Goal: Information Seeking & Learning: Understand process/instructions

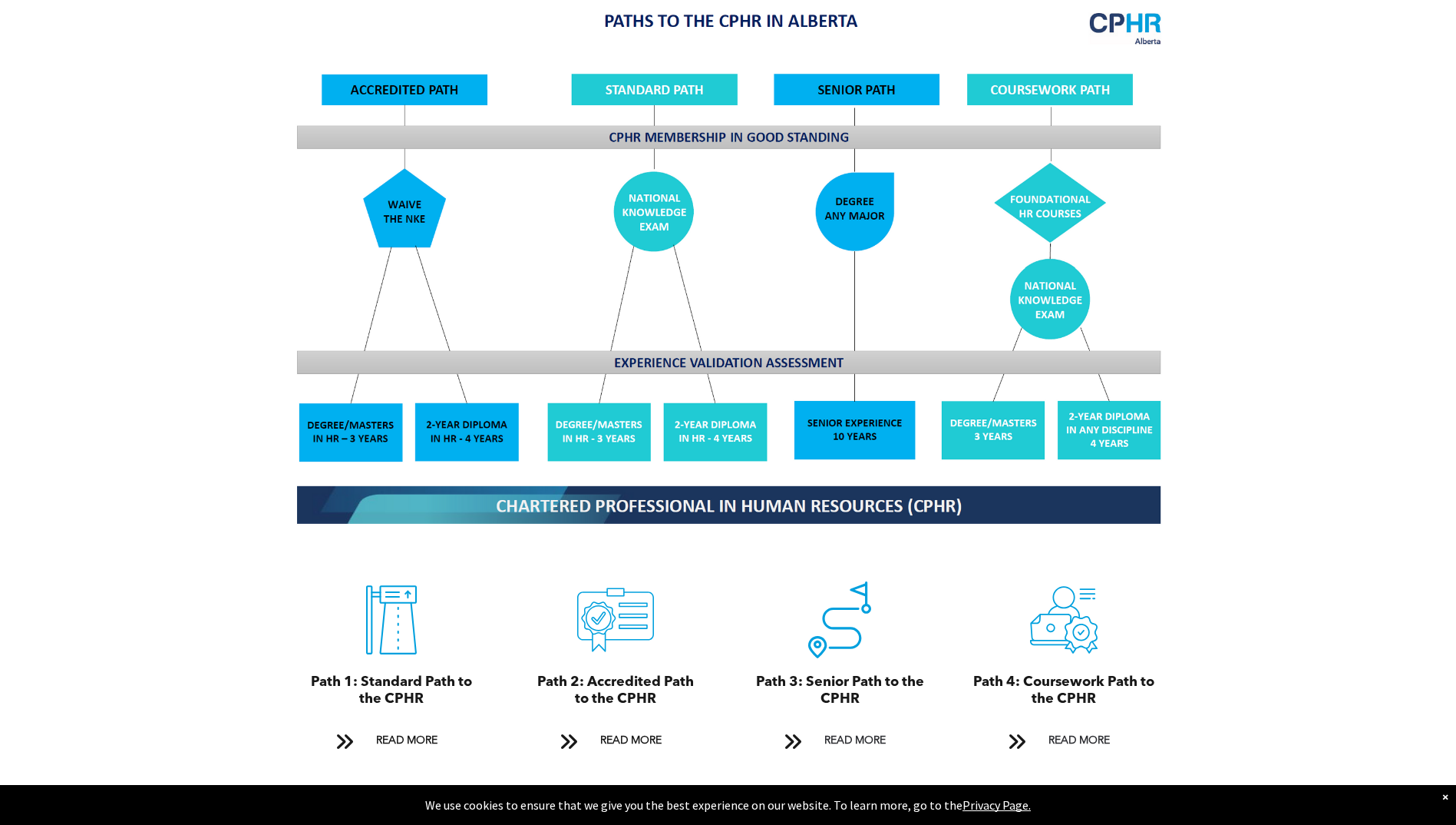
scroll to position [1458, 0]
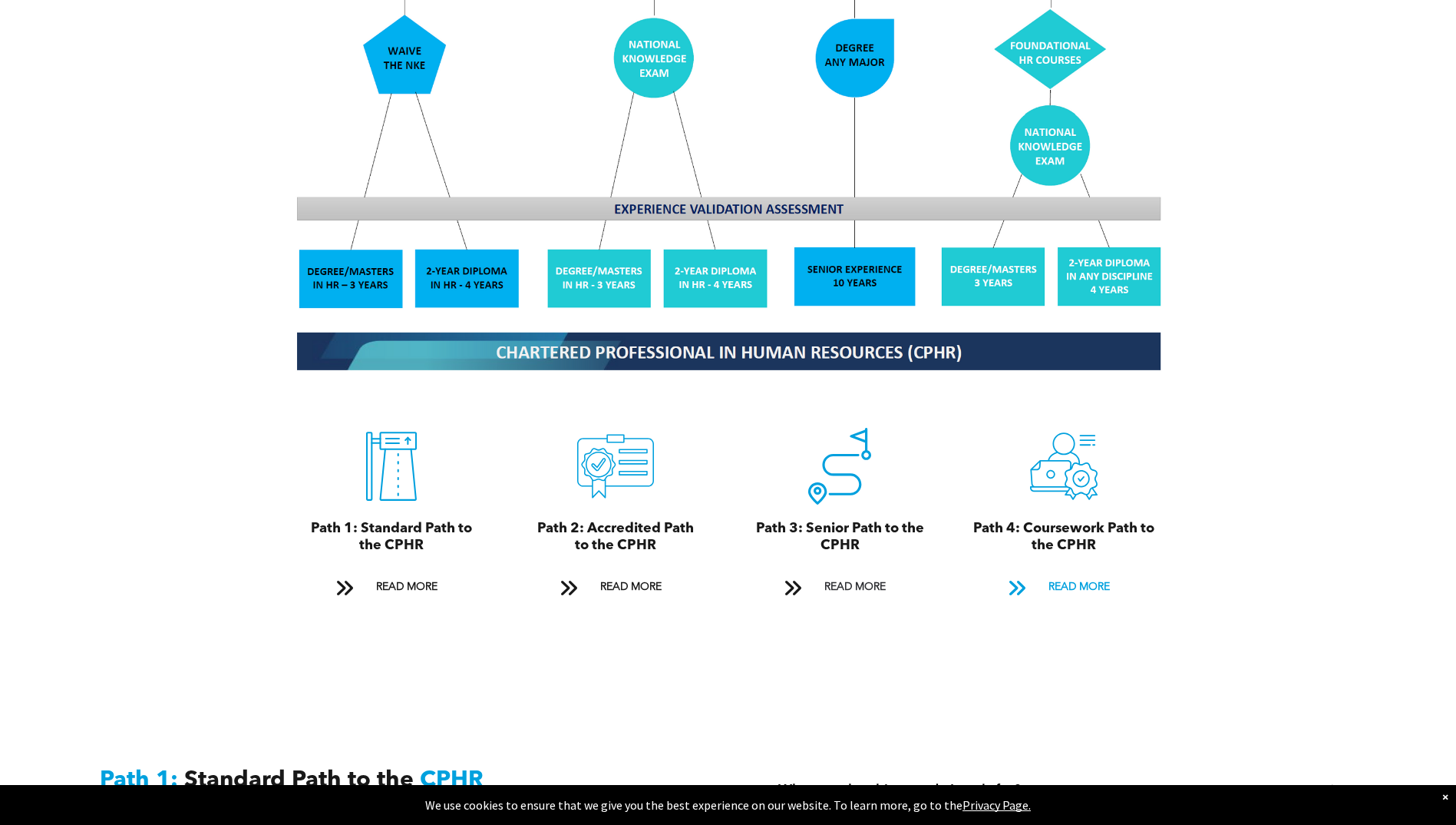
click at [1089, 573] on span "READ MORE" at bounding box center [1079, 587] width 72 height 29
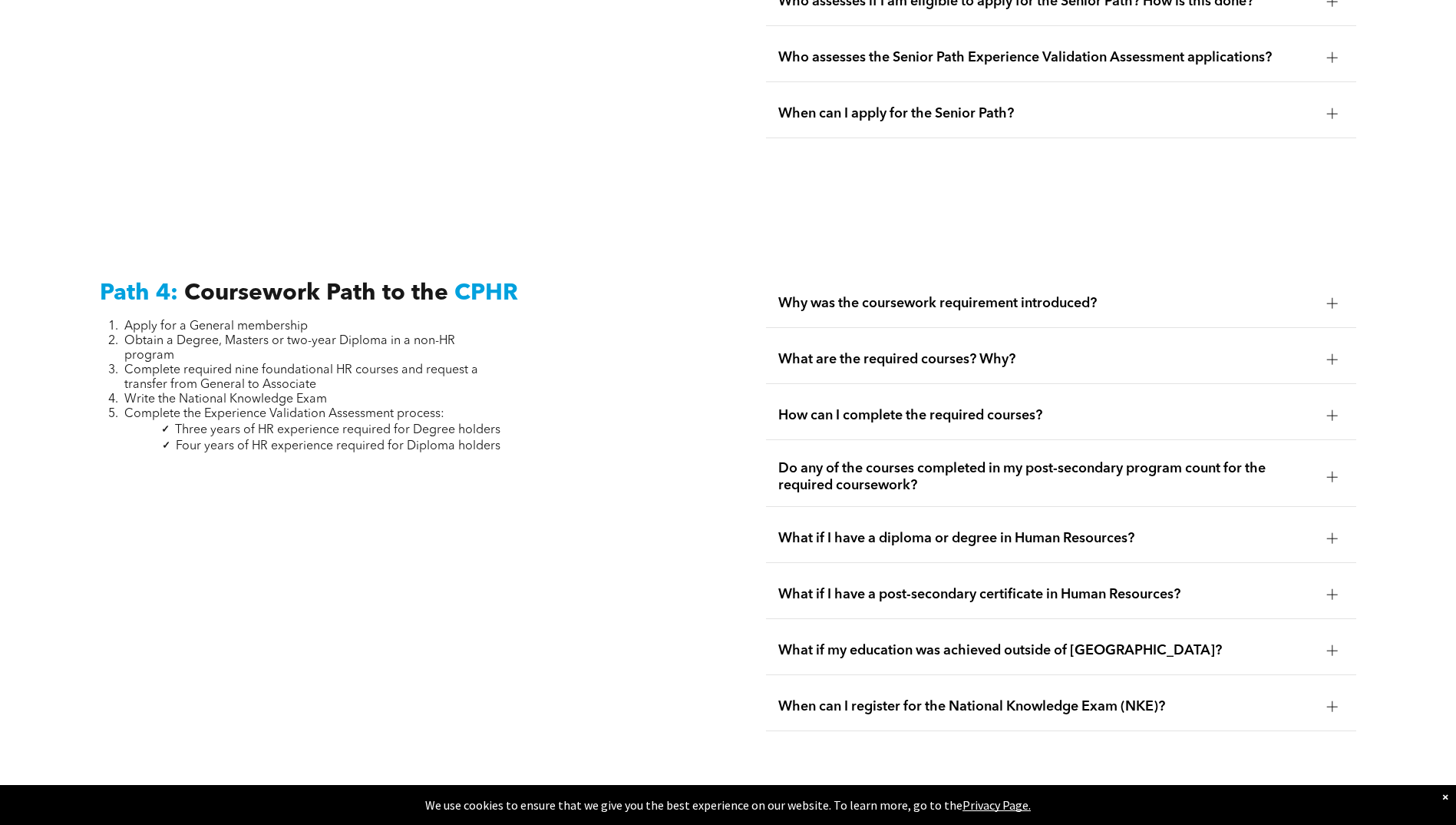
scroll to position [4558, 0]
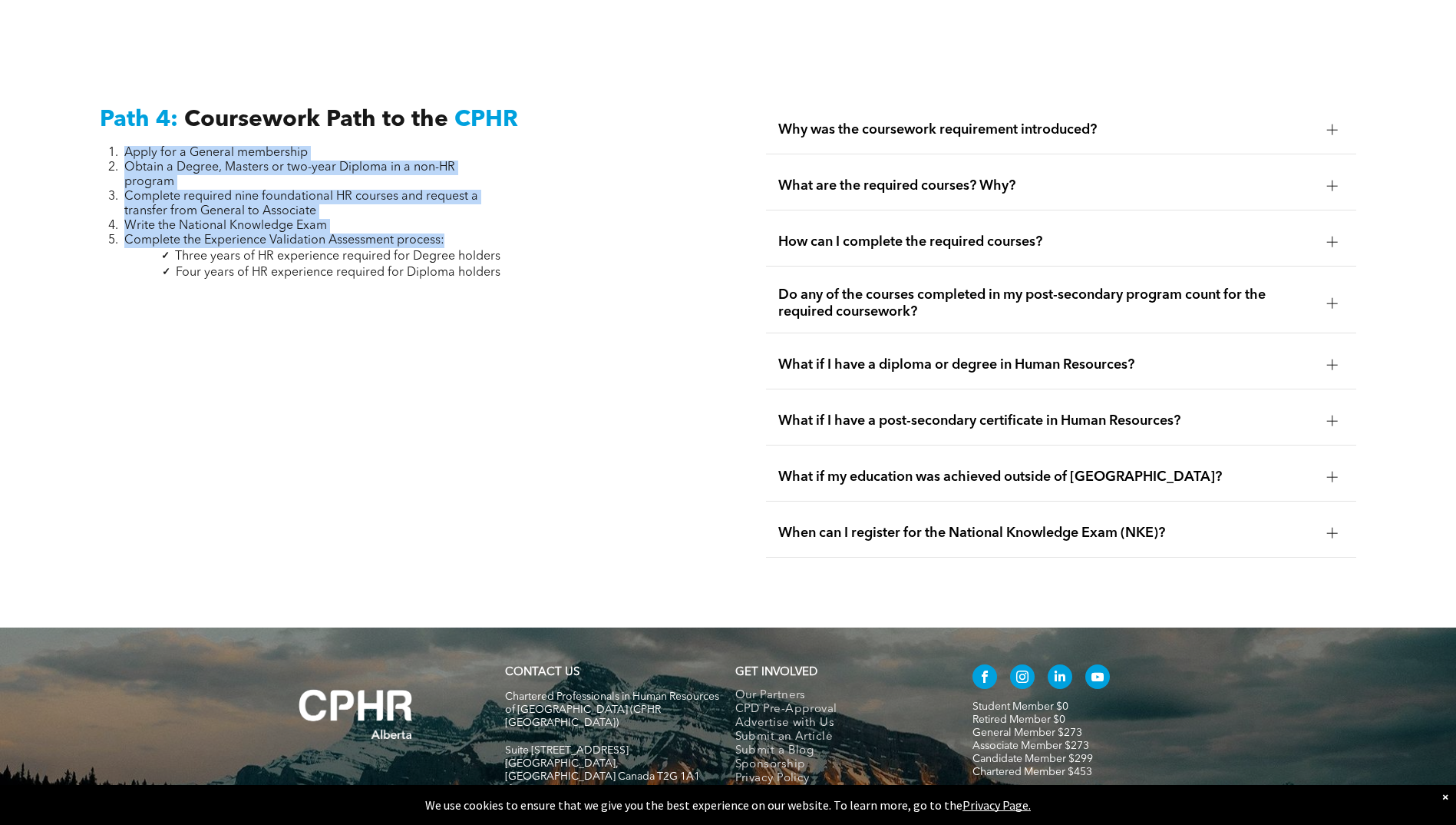
drag, startPoint x: 122, startPoint y: 117, endPoint x: 493, endPoint y: 208, distance: 382.0
click at [493, 208] on ol "Apply for a General membership Obtain a Degree, Masters or two-year Diploma in …" at bounding box center [300, 196] width 400 height 103
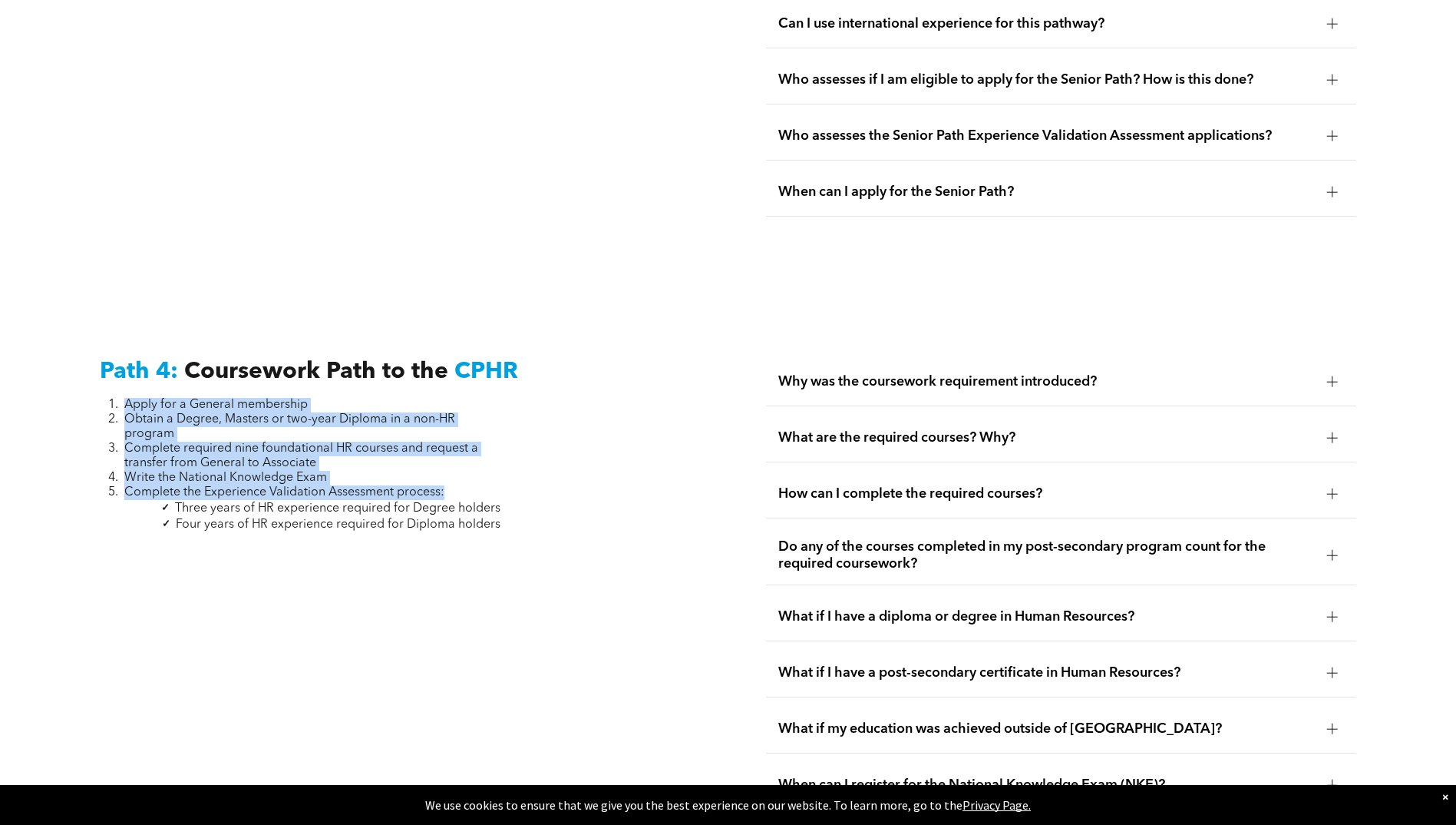
scroll to position [4174, 0]
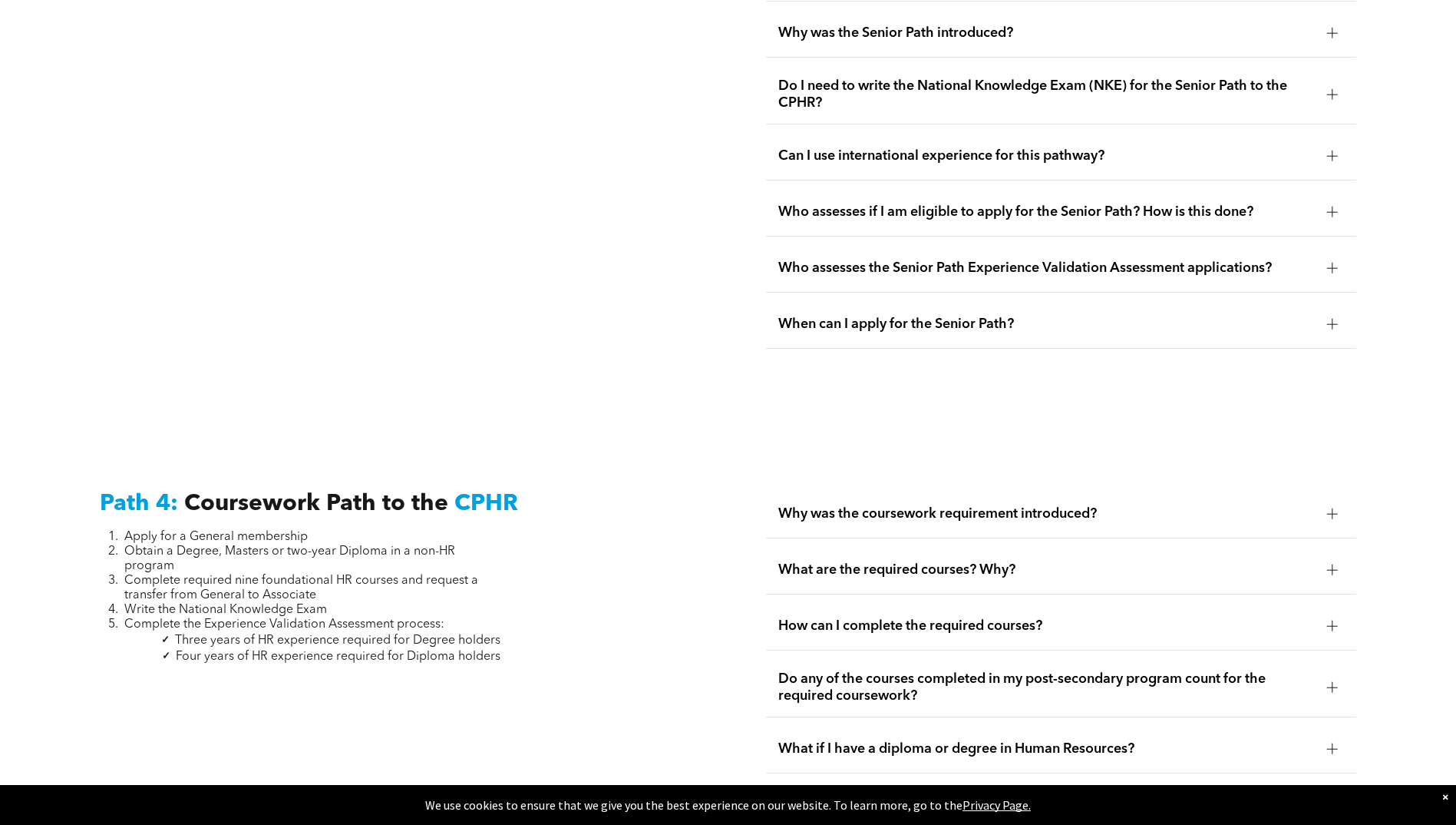
click at [134, 283] on div "Path 3: Senior Path to the CPHR Apply for a General membership Provide evidence…" at bounding box center [395, 67] width 615 height 588
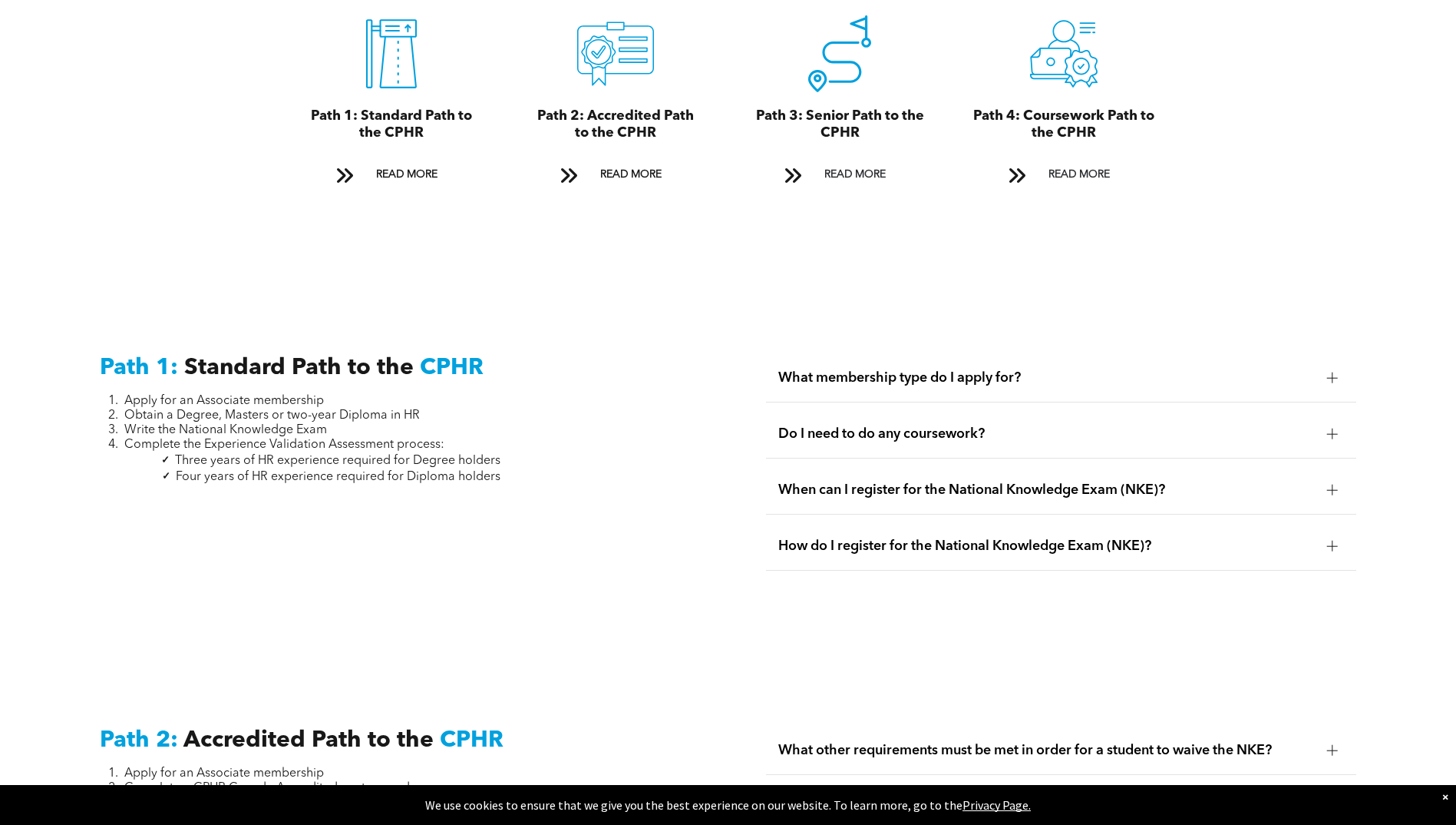
scroll to position [2255, 0]
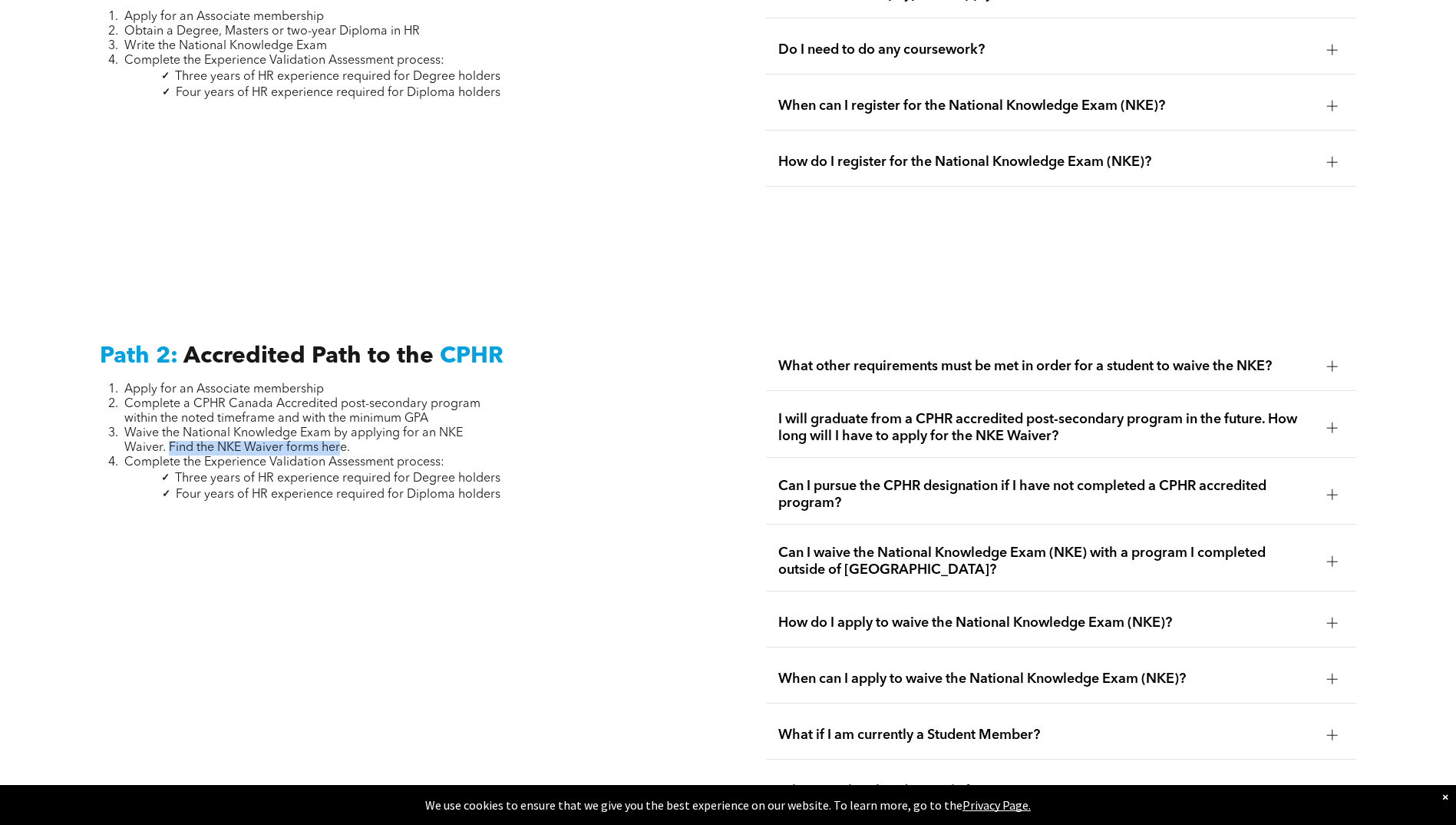
drag, startPoint x: 169, startPoint y: 429, endPoint x: 341, endPoint y: 433, distance: 172.0
click at [341, 433] on span "Waive the National Knowledge Exam by applying for an NKE Waiver. Find the NKE W…" at bounding box center [293, 440] width 338 height 27
click at [338, 432] on span "Waive the National Knowledge Exam by applying for an NKE Waiver. Find the NKE W…" at bounding box center [293, 440] width 338 height 27
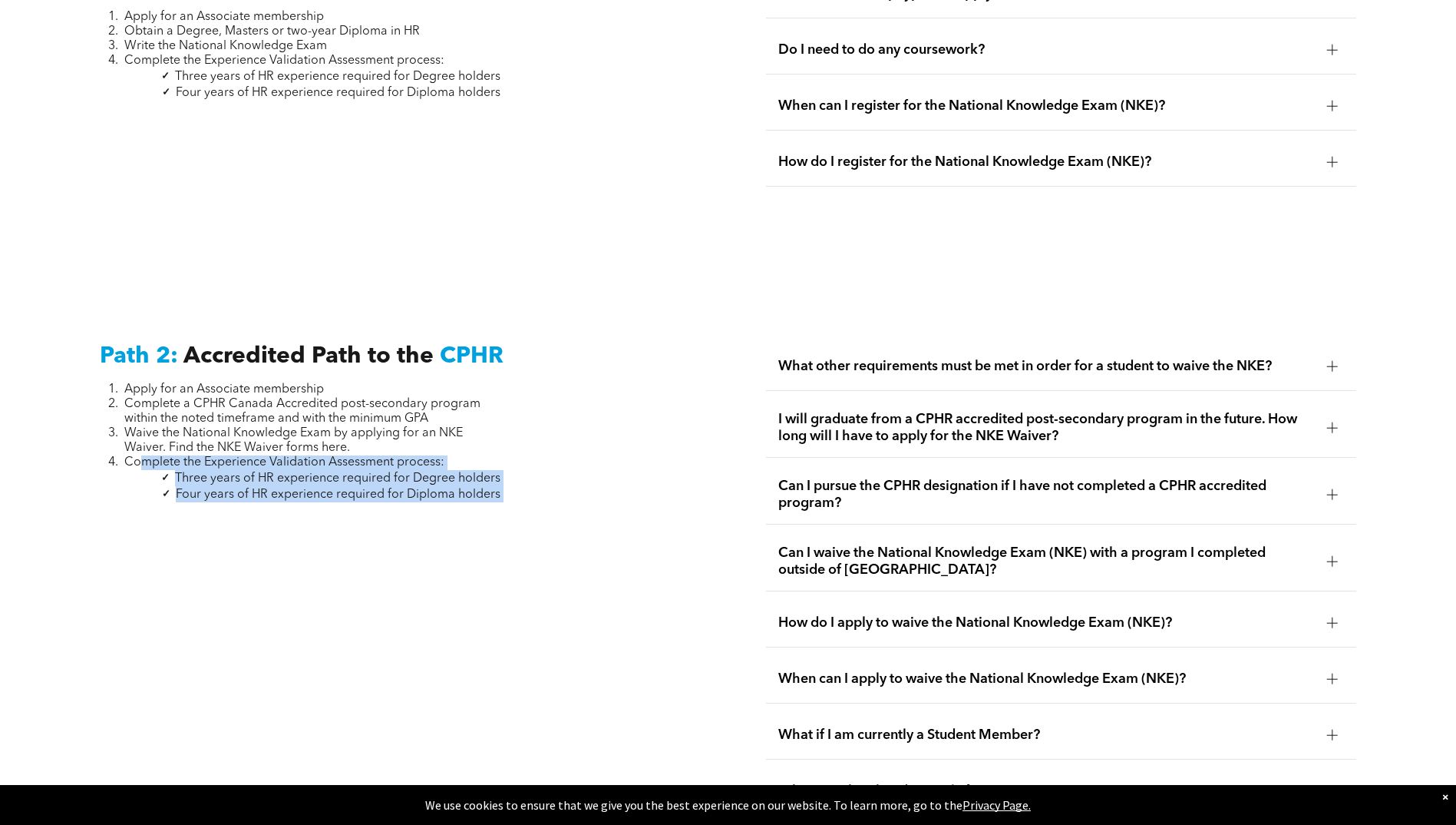
drag, startPoint x: 139, startPoint y: 446, endPoint x: 519, endPoint y: 484, distance: 381.9
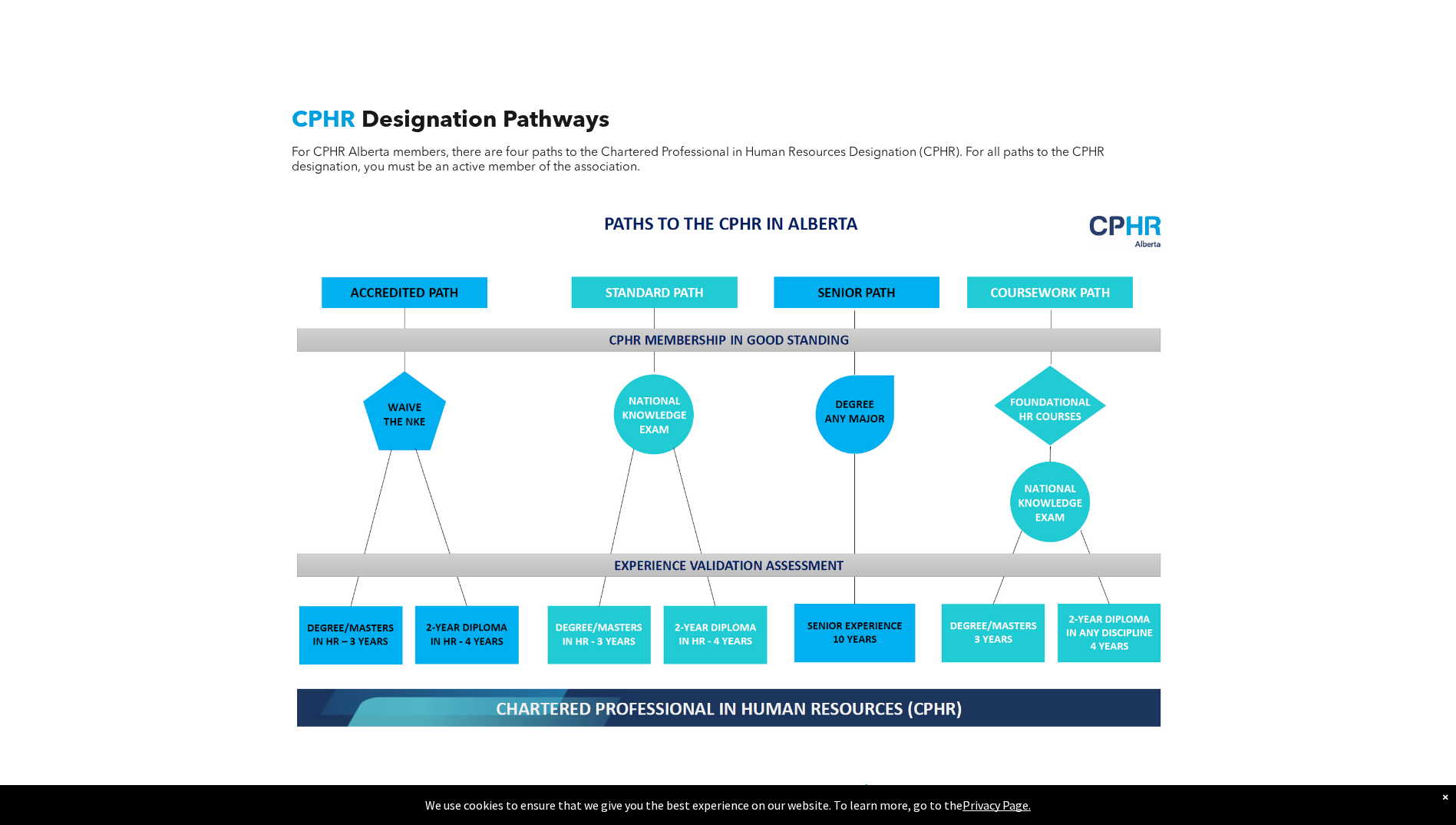
scroll to position [1103, 0]
